Goal: Task Accomplishment & Management: Manage account settings

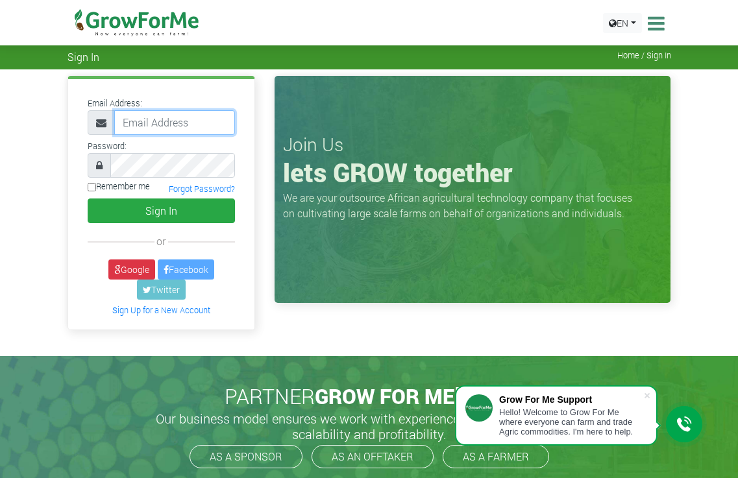
click at [160, 128] on input "email" at bounding box center [174, 122] width 121 height 25
click at [177, 125] on input "email" at bounding box center [174, 122] width 121 height 25
type input "loralarryabbas@gmail.com"
click at [92, 190] on input "Remember me" at bounding box center [92, 187] width 8 height 8
checkbox input "true"
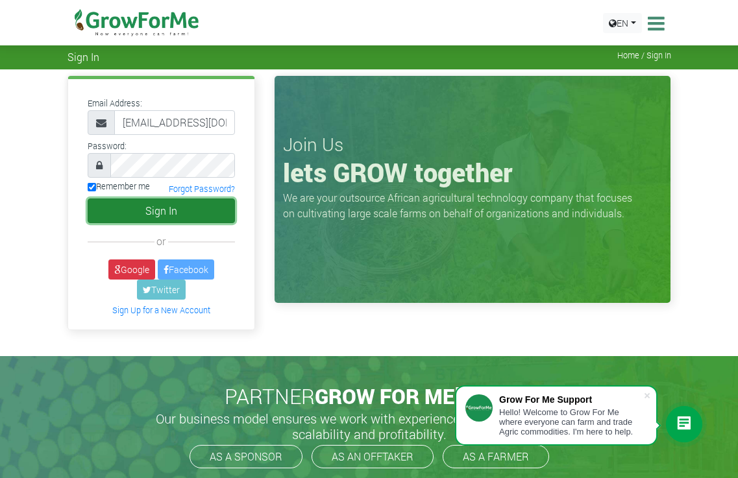
click at [139, 210] on button "Sign In" at bounding box center [162, 211] width 148 height 25
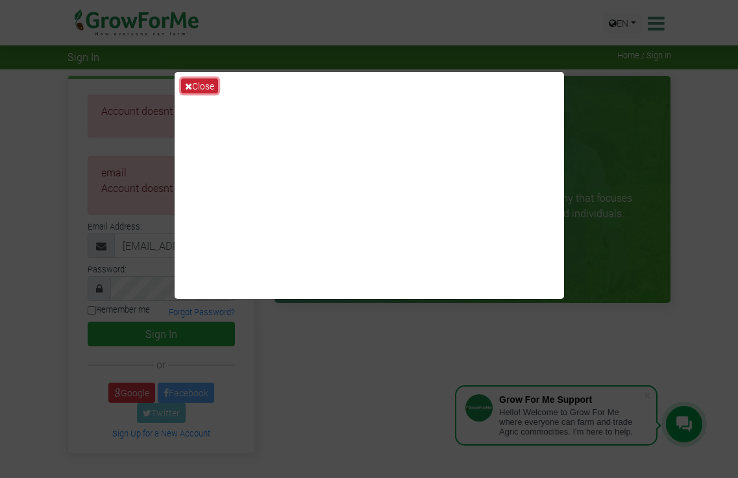
click at [209, 86] on button "Close" at bounding box center [199, 86] width 37 height 15
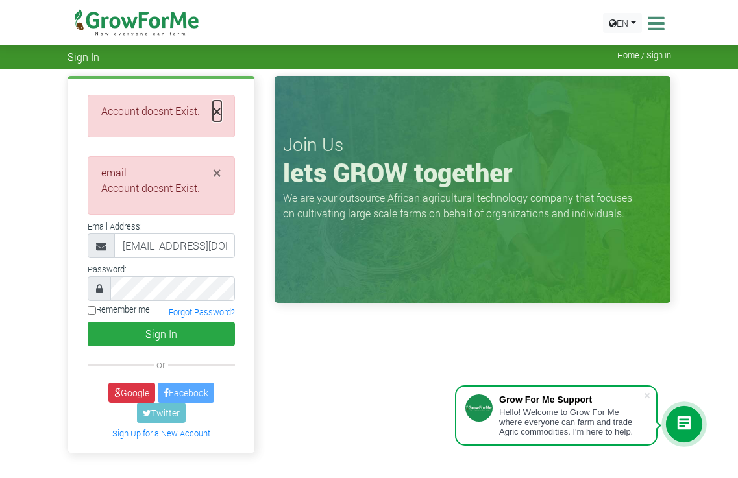
click at [214, 112] on span "×" at bounding box center [217, 111] width 8 height 21
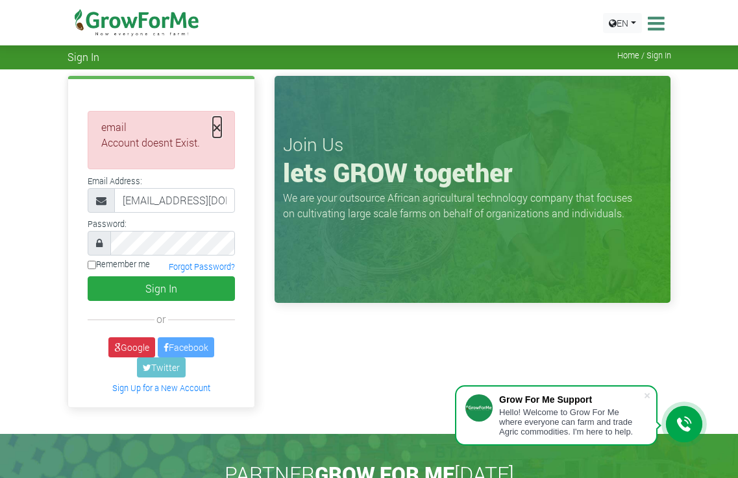
click at [219, 123] on span "×" at bounding box center [217, 127] width 8 height 21
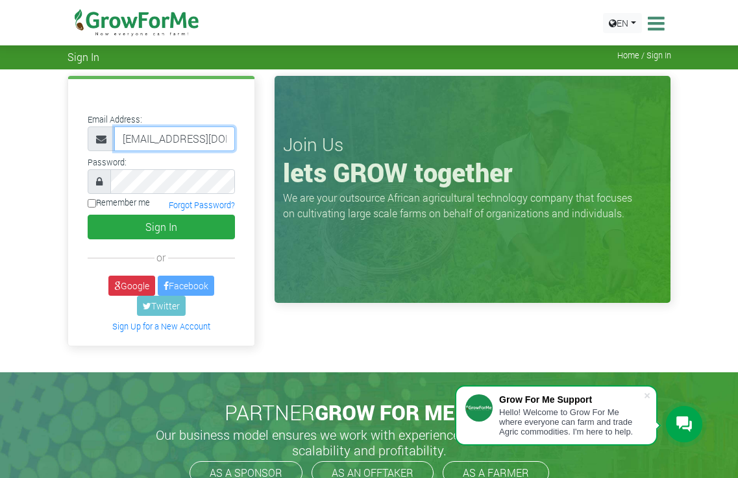
click at [173, 139] on input "loralarryabbas@gmail.com" at bounding box center [174, 139] width 121 height 25
click at [173, 139] on input "email" at bounding box center [174, 139] width 121 height 25
type input "dr.frankgoldberg@gmail.com"
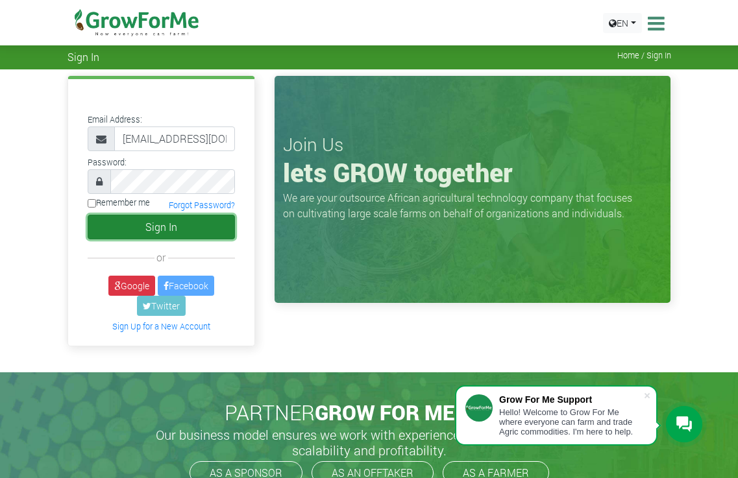
click at [150, 228] on button "Sign In" at bounding box center [162, 227] width 148 height 25
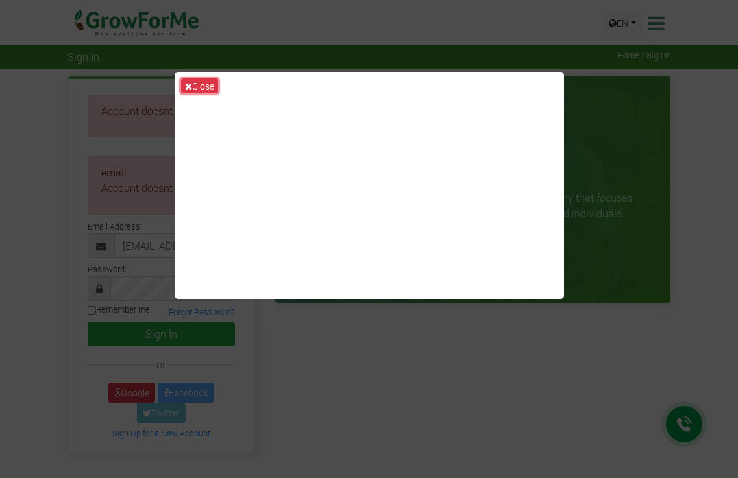
click at [193, 84] on button "Close" at bounding box center [199, 86] width 37 height 15
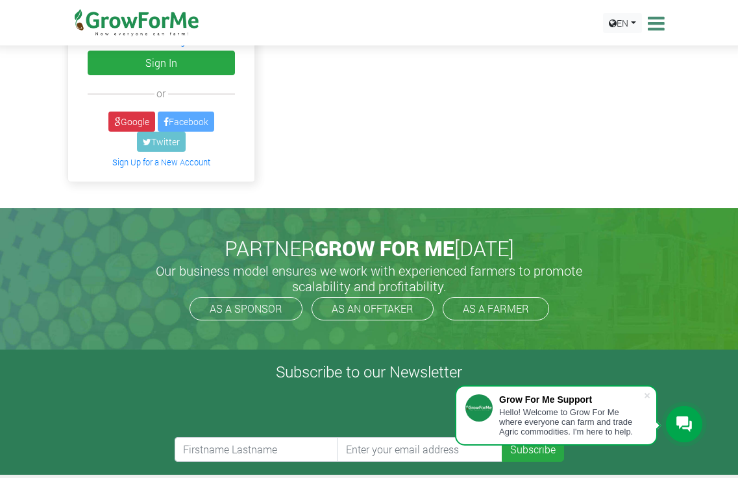
scroll to position [325, 0]
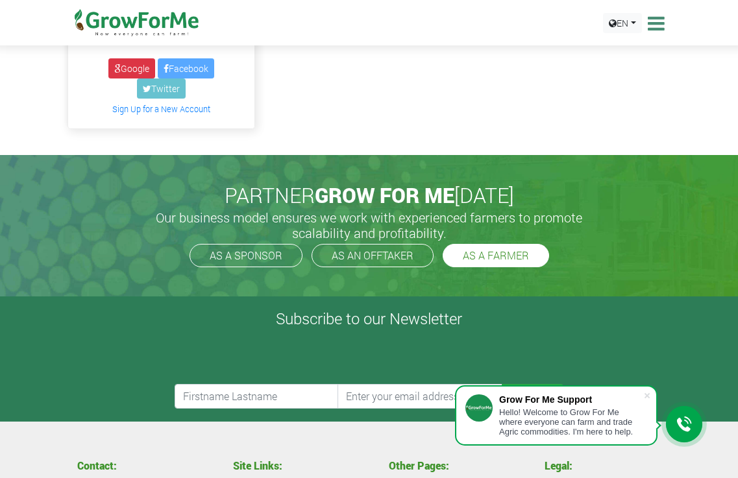
click at [495, 257] on link "AS A FARMER" at bounding box center [496, 255] width 106 height 23
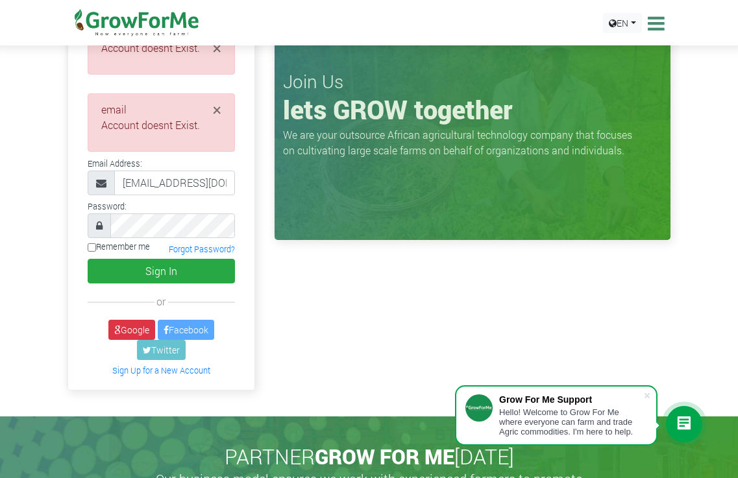
scroll to position [0, 0]
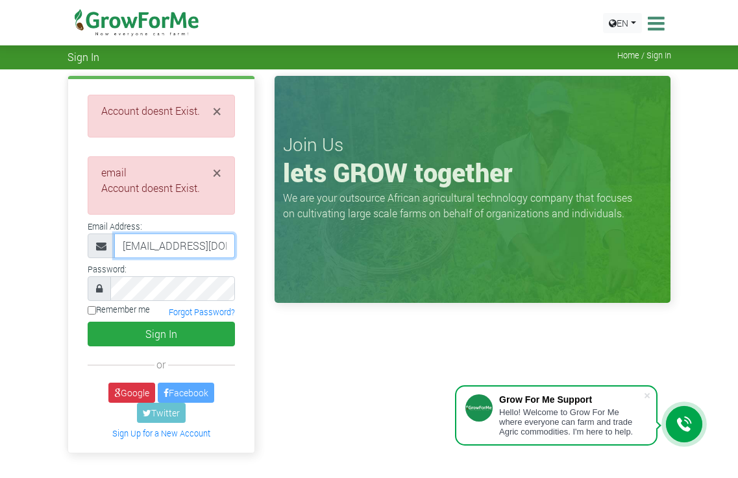
click at [186, 247] on input "dr.frankgoldberg@gmail.com" at bounding box center [174, 246] width 121 height 25
click at [186, 247] on input "[EMAIL_ADDRESS][DOMAIN_NAME]" at bounding box center [174, 246] width 121 height 25
click at [186, 247] on input "email" at bounding box center [174, 246] width 121 height 25
type input "macronalbert1973@gmail.com"
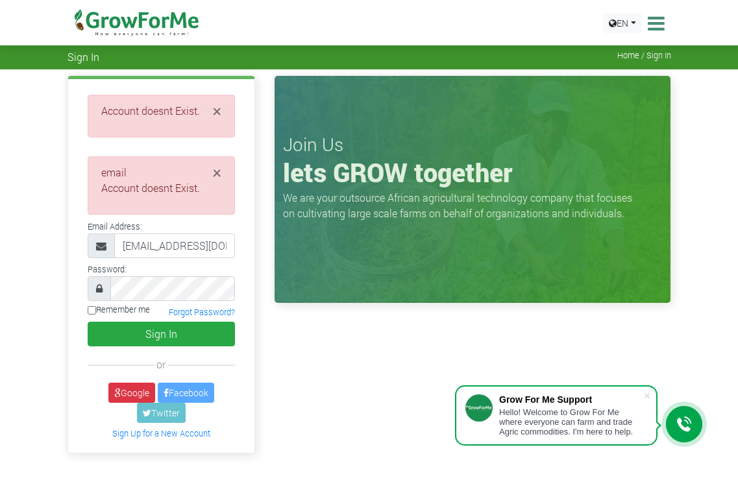
click at [92, 310] on input "Remember me" at bounding box center [92, 310] width 8 height 8
checkbox input "true"
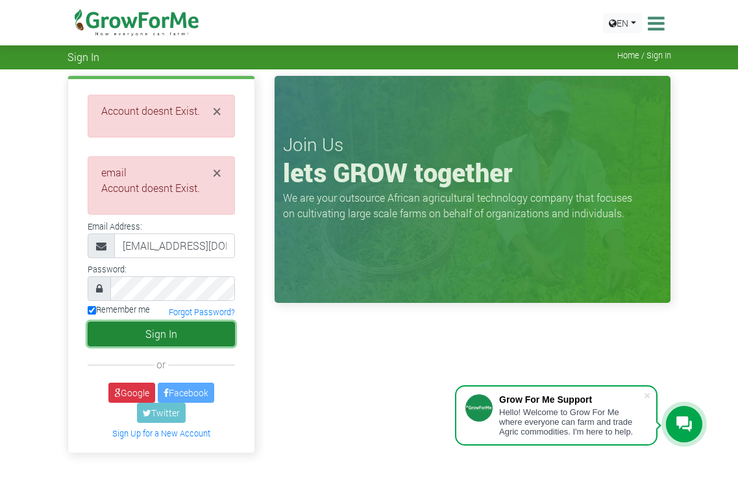
click at [156, 336] on button "Sign In" at bounding box center [162, 334] width 148 height 25
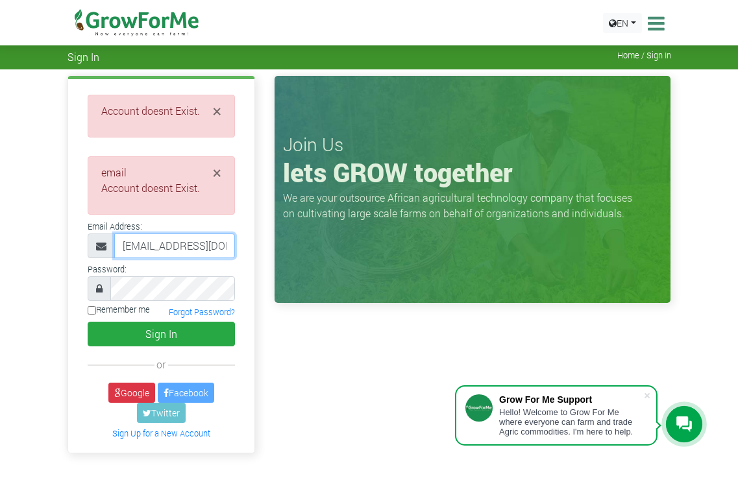
click at [167, 252] on input "macronalbert1973@gmail.com" at bounding box center [174, 246] width 121 height 25
paste input "angelgabby2002"
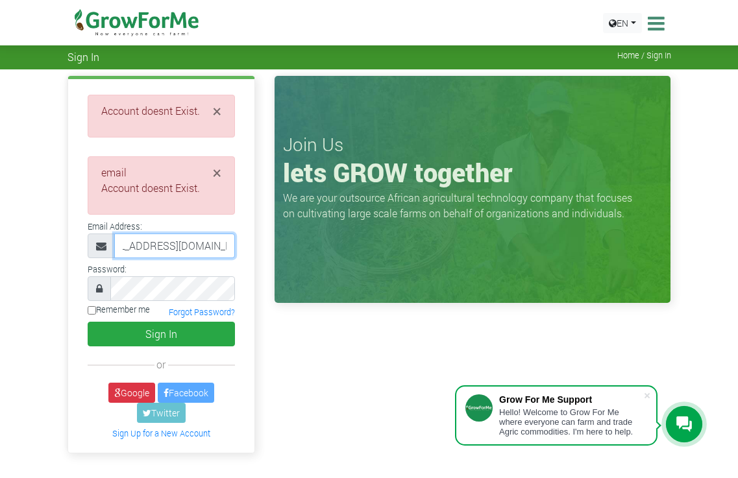
type input "angelgabby2002@gmail.com"
click at [90, 311] on input "Remember me" at bounding box center [92, 310] width 8 height 8
checkbox input "true"
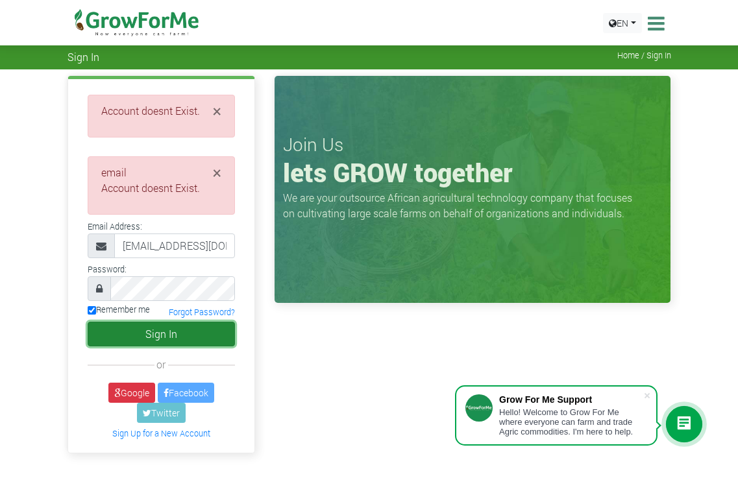
click at [149, 332] on button "Sign In" at bounding box center [162, 334] width 148 height 25
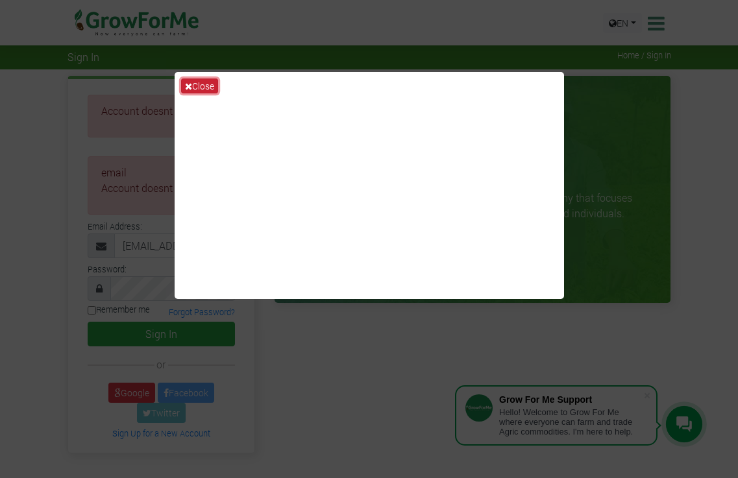
click at [210, 88] on button "Close" at bounding box center [199, 86] width 37 height 15
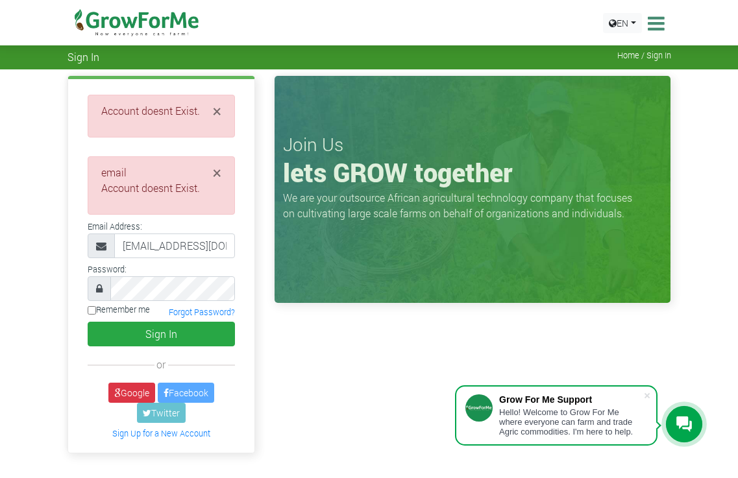
click at [92, 306] on input "Remember me" at bounding box center [92, 310] width 8 height 8
checkbox input "true"
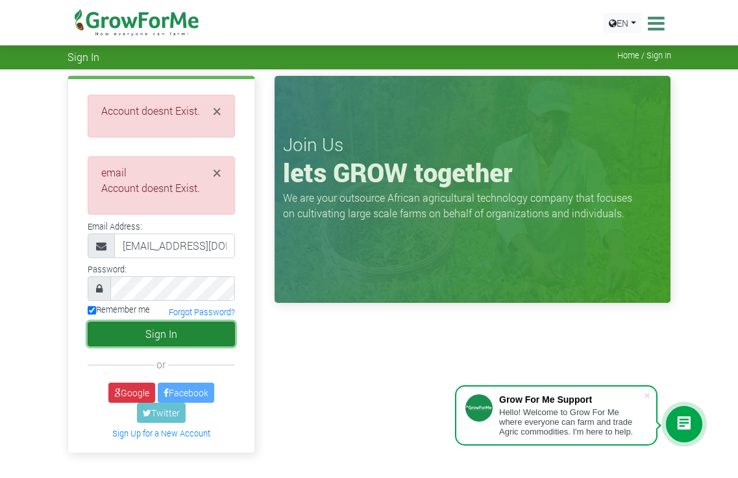
click at [168, 335] on button "Sign In" at bounding box center [162, 334] width 148 height 25
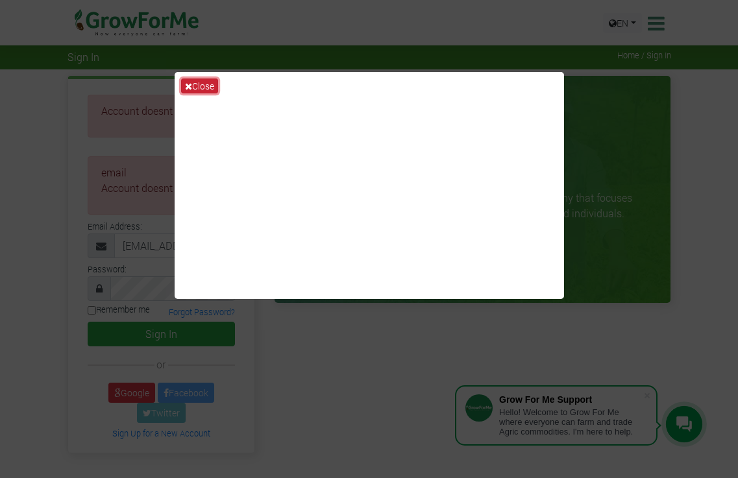
click at [208, 86] on button "Close" at bounding box center [199, 86] width 37 height 15
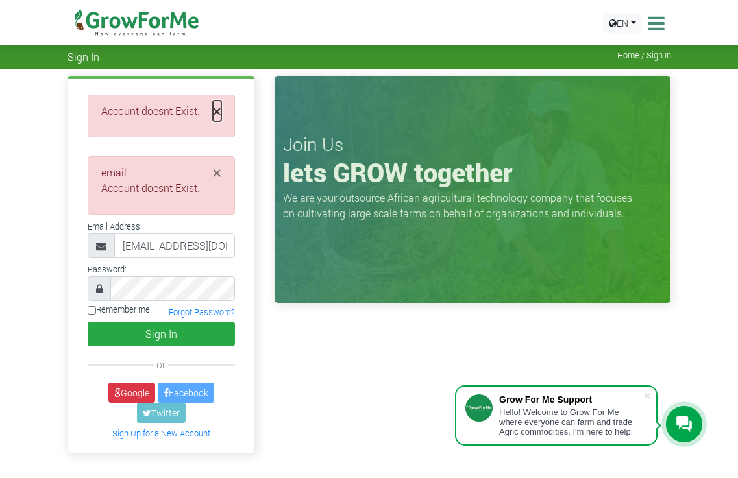
click at [216, 104] on span "×" at bounding box center [217, 111] width 8 height 21
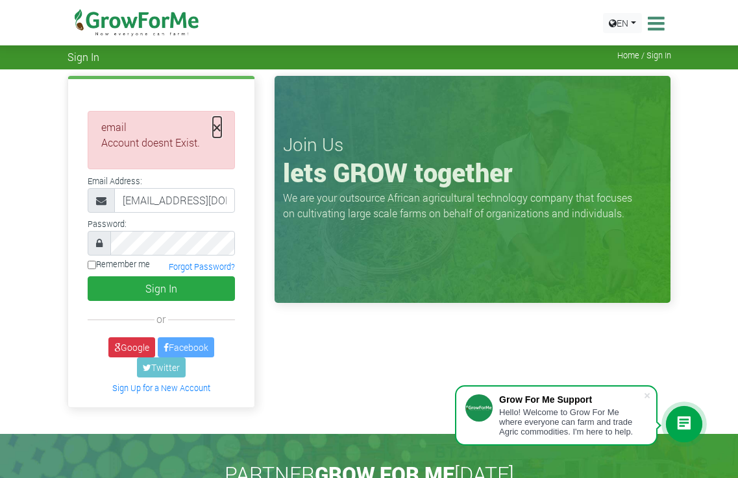
click at [220, 124] on span "×" at bounding box center [217, 127] width 8 height 21
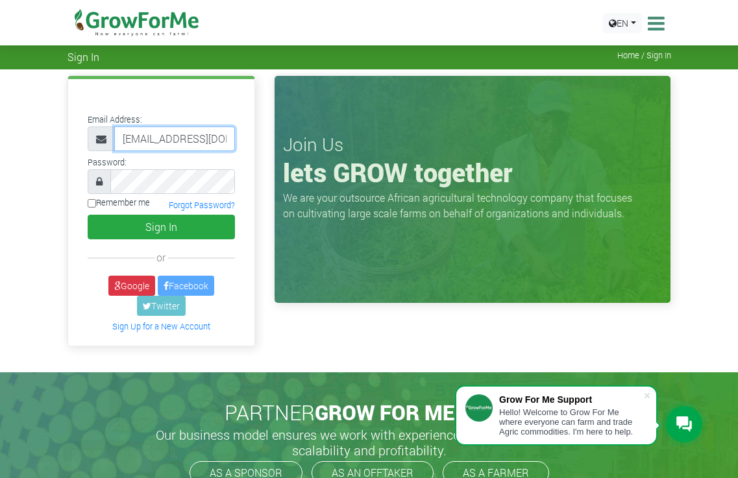
click at [159, 143] on input "[EMAIL_ADDRESS][DOMAIN_NAME]" at bounding box center [174, 139] width 121 height 25
paste input "macronalbert1973"
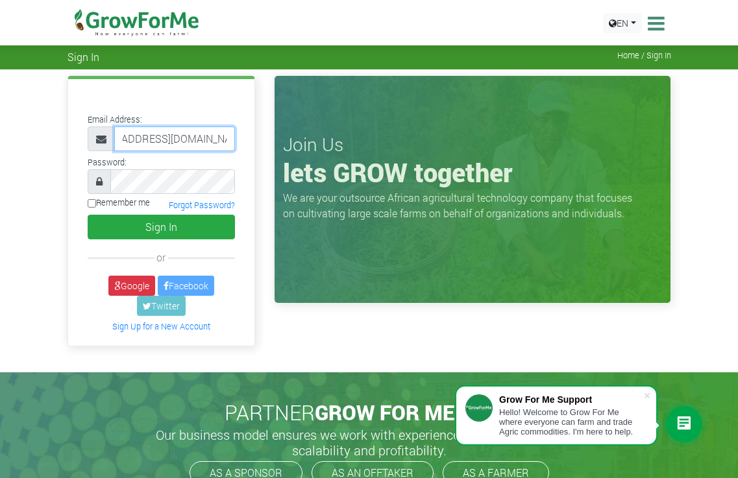
type input "[EMAIL_ADDRESS][DOMAIN_NAME]"
click at [94, 202] on input "Remember me" at bounding box center [92, 203] width 8 height 8
checkbox input "true"
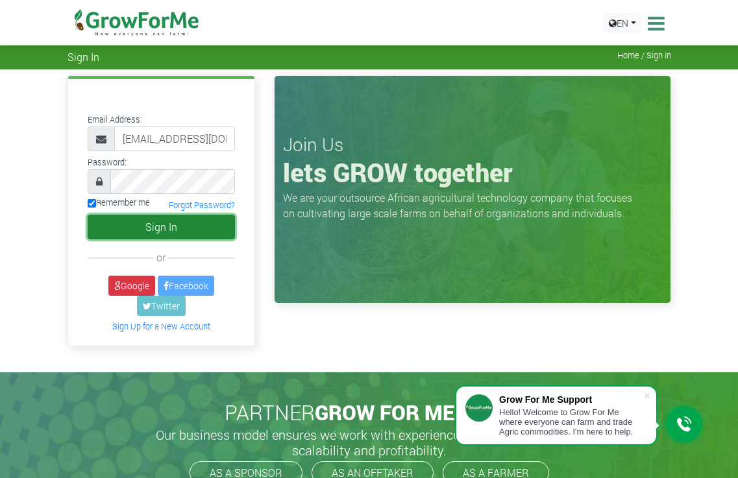
click at [160, 224] on button "Sign In" at bounding box center [162, 227] width 148 height 25
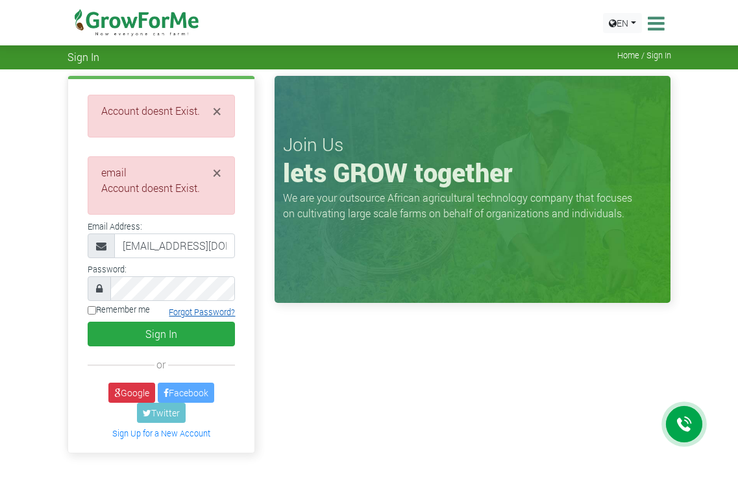
click at [198, 315] on link "Forgot Password?" at bounding box center [202, 312] width 66 height 10
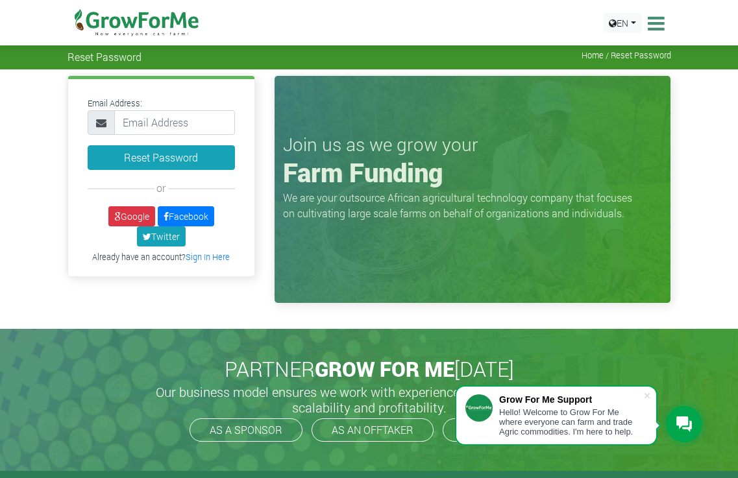
type input "[EMAIL_ADDRESS][DOMAIN_NAME]"
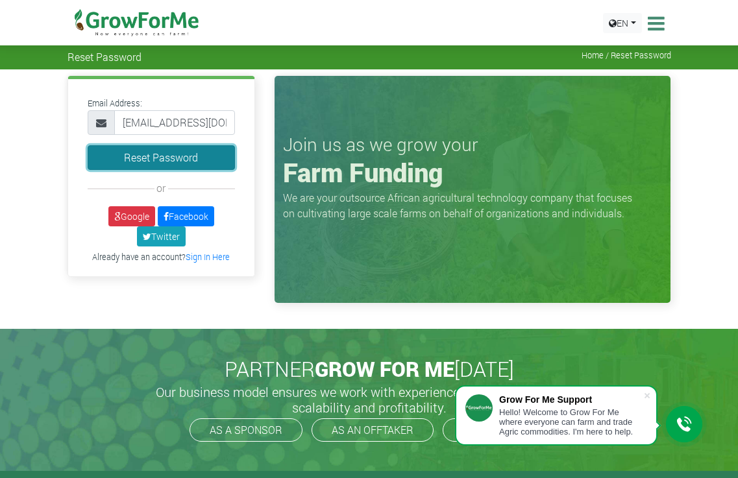
click at [179, 162] on button "Reset Password" at bounding box center [162, 157] width 148 height 25
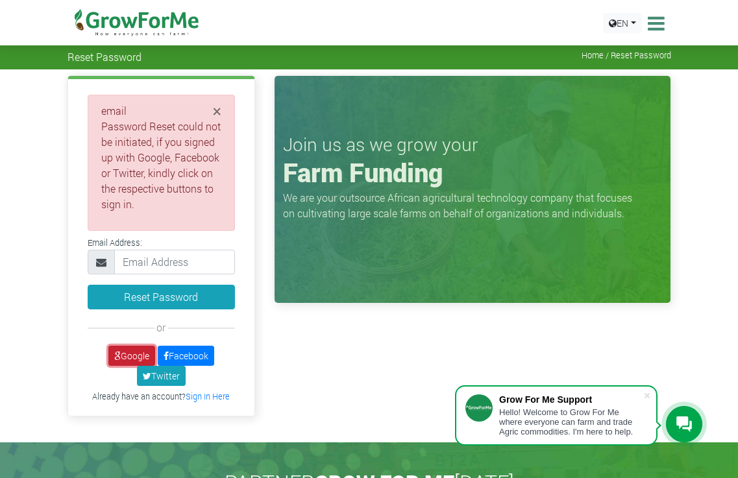
click at [134, 356] on link "Google" at bounding box center [131, 356] width 47 height 20
